Goal: Task Accomplishment & Management: Use online tool/utility

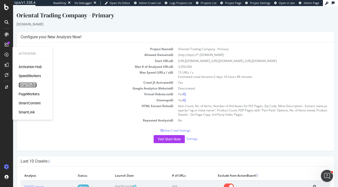
click at [28, 85] on div "SmartIndex" at bounding box center [28, 84] width 18 height 5
